Goal: Transaction & Acquisition: Download file/media

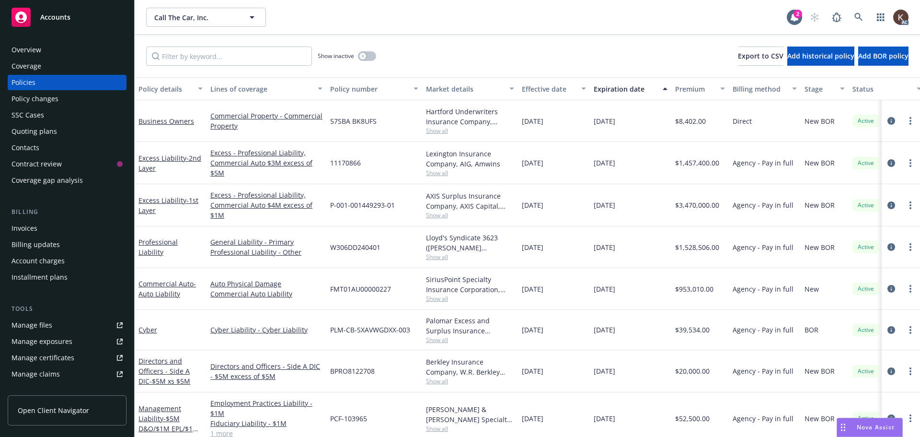
scroll to position [49, 147]
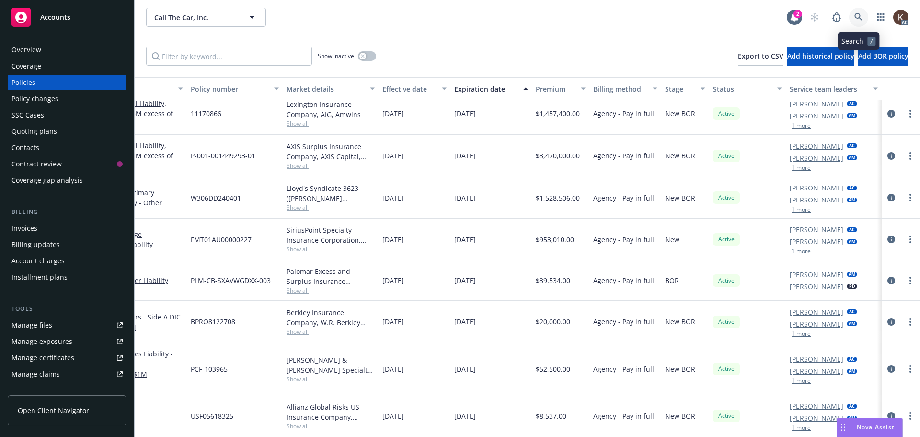
click at [859, 19] on icon at bounding box center [859, 17] width 9 height 9
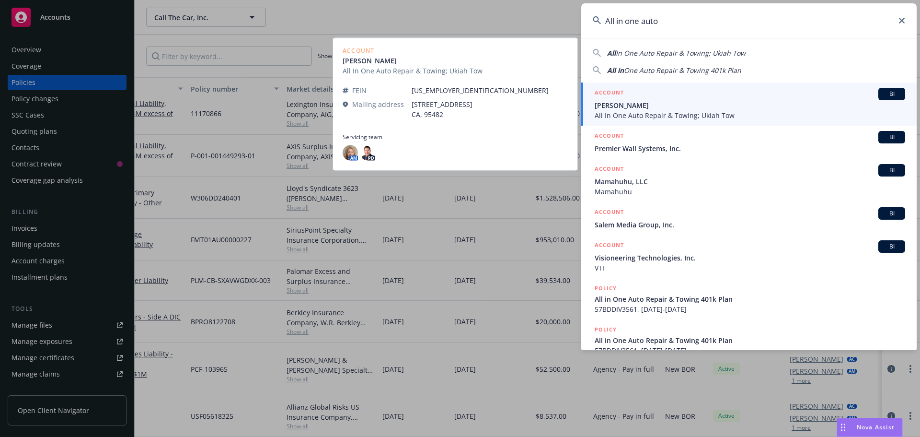
type input "All in one auto"
click at [712, 108] on span "[PERSON_NAME]" at bounding box center [750, 105] width 311 height 10
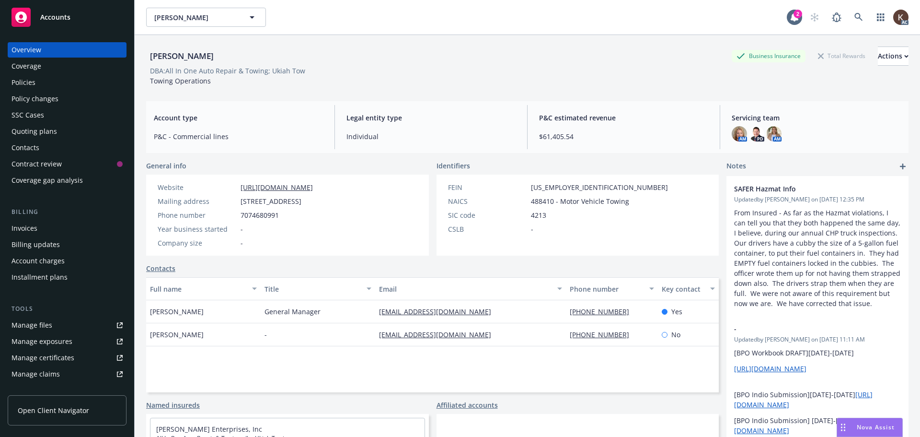
click at [33, 81] on div "Policies" at bounding box center [24, 82] width 24 height 15
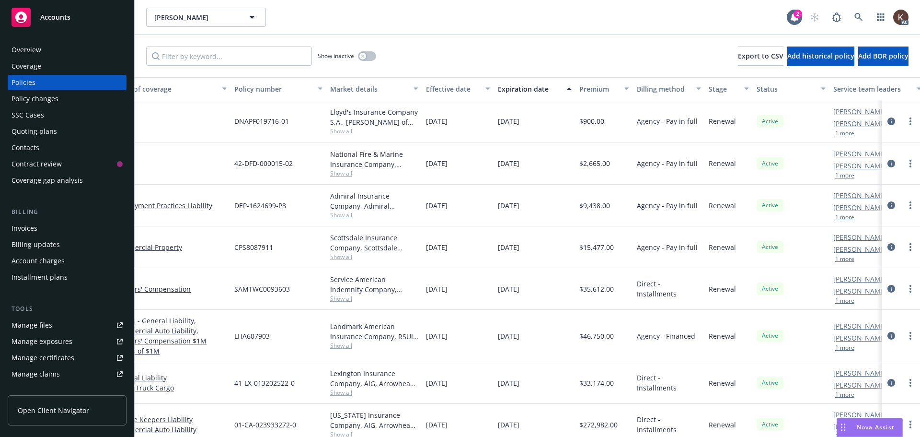
scroll to position [0, 147]
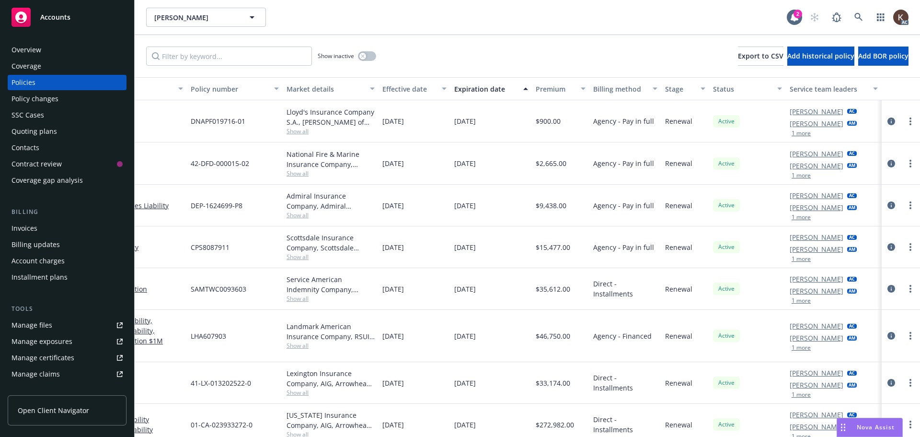
click at [792, 215] on button "1 more" at bounding box center [801, 217] width 19 height 6
click at [858, 18] on icon at bounding box center [859, 17] width 8 height 8
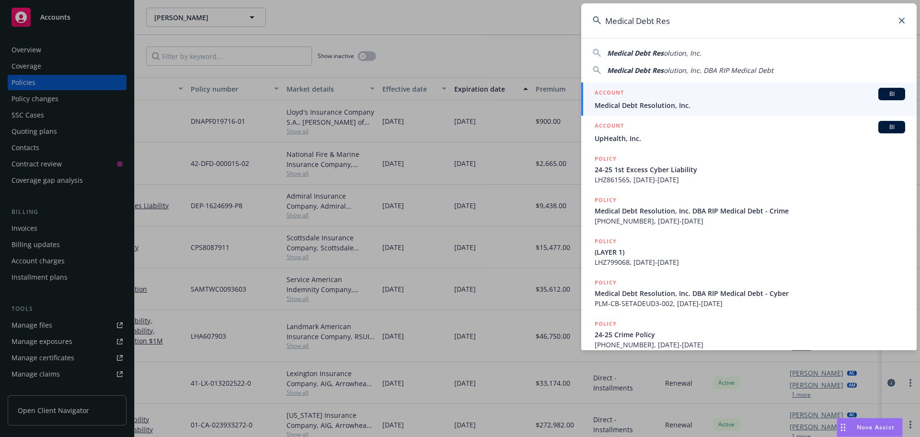
type input "Medical Debt Res"
click at [730, 100] on div "ACCOUNT BI" at bounding box center [750, 94] width 311 height 12
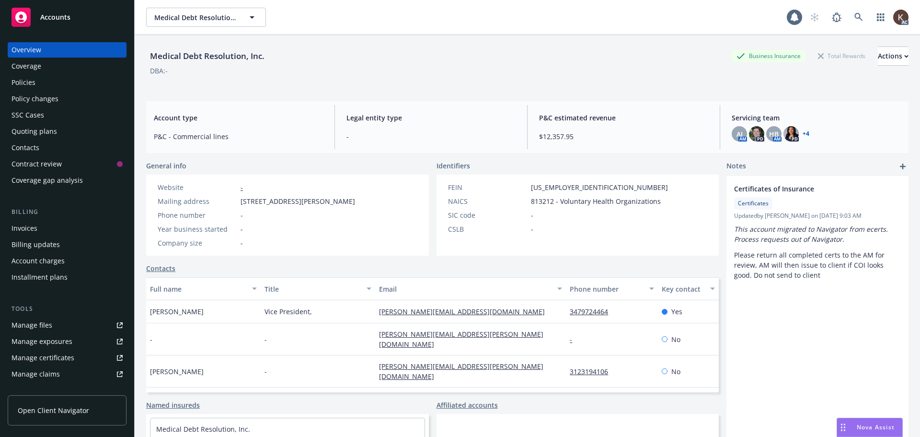
click at [40, 80] on div "Policies" at bounding box center [67, 82] width 111 height 15
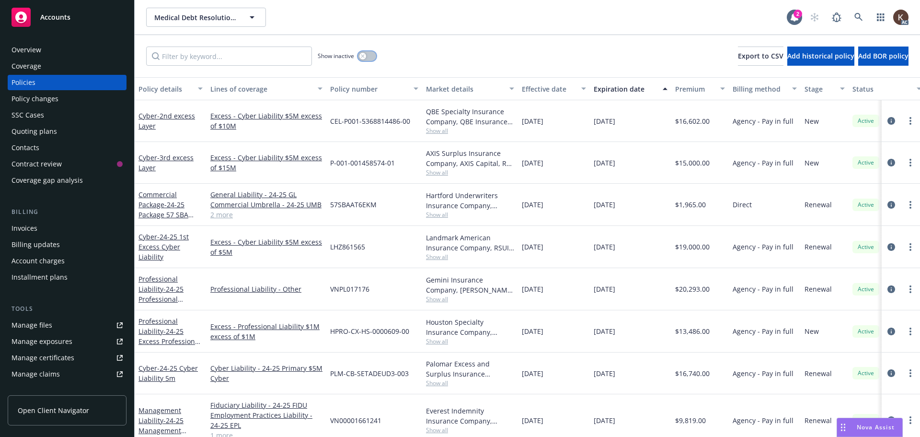
click at [366, 57] on button "button" at bounding box center [367, 56] width 18 height 10
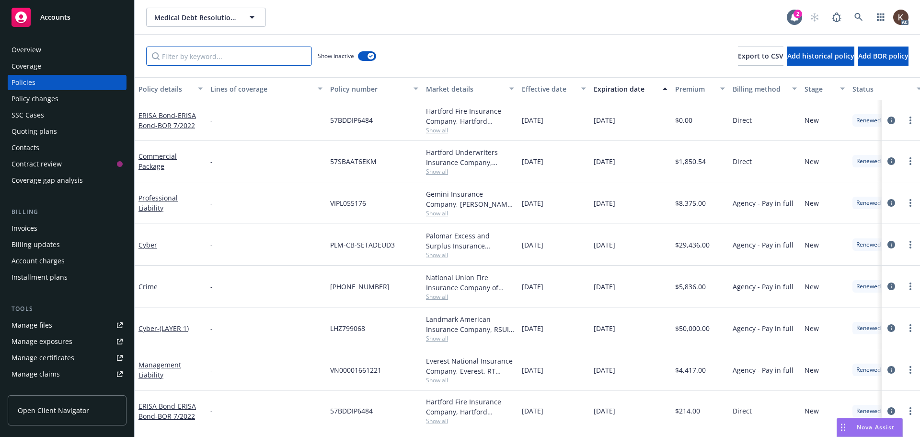
click at [183, 59] on input "Filter by keyword..." at bounding box center [229, 55] width 166 height 19
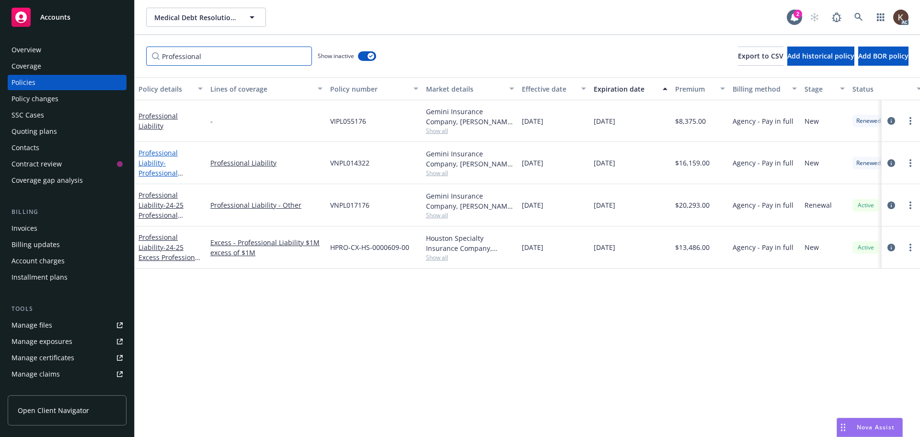
type input "Professional"
click at [154, 157] on link "Professional Liability - Professional Liability" at bounding box center [158, 167] width 39 height 39
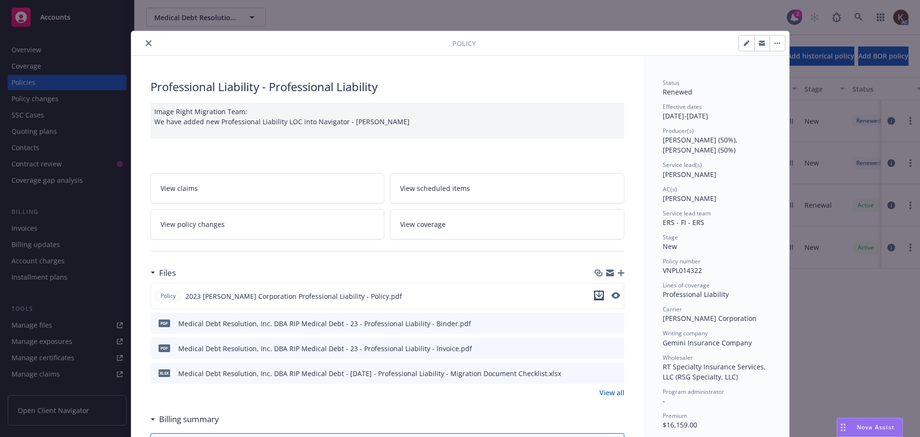
click at [595, 298] on icon "download file" at bounding box center [599, 295] width 8 height 8
